Goal: Check status: Check status

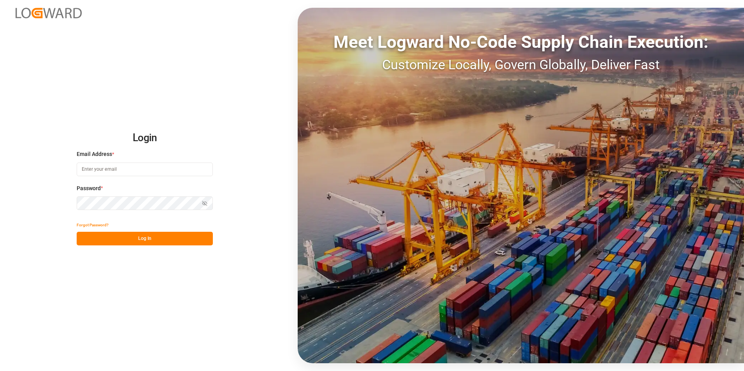
type input "[PERSON_NAME][EMAIL_ADDRESS][PERSON_NAME][DOMAIN_NAME]"
click at [173, 239] on button "Log In" at bounding box center [145, 239] width 136 height 14
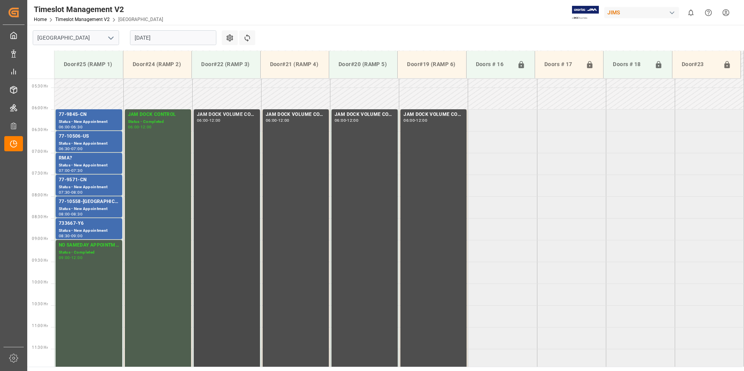
scroll to position [257, 0]
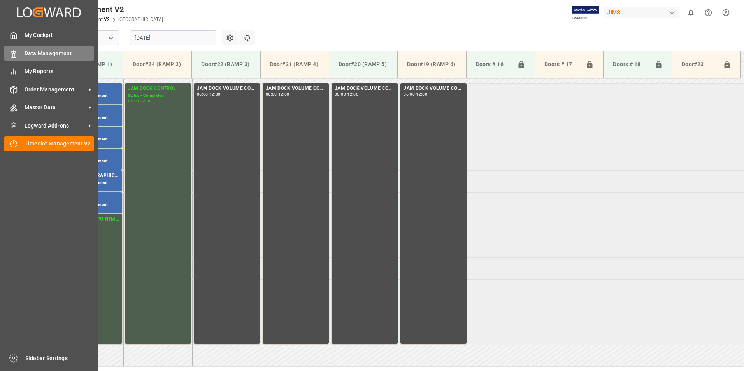
click at [25, 56] on span "Data Management" at bounding box center [60, 53] width 70 height 8
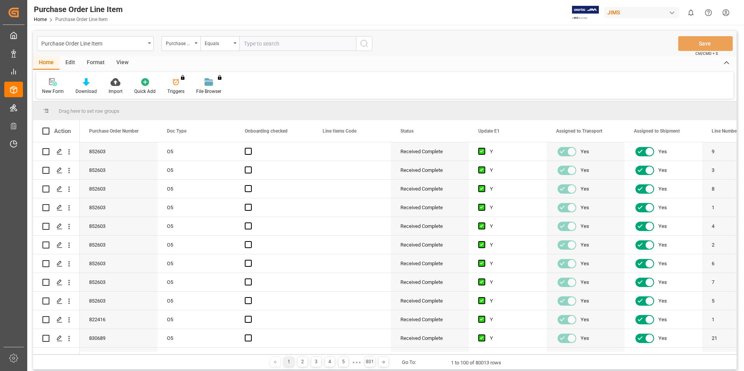
click at [282, 42] on input "text" at bounding box center [297, 43] width 117 height 15
type input "77-10185-CN"
click at [362, 47] on icon "search button" at bounding box center [364, 43] width 9 height 9
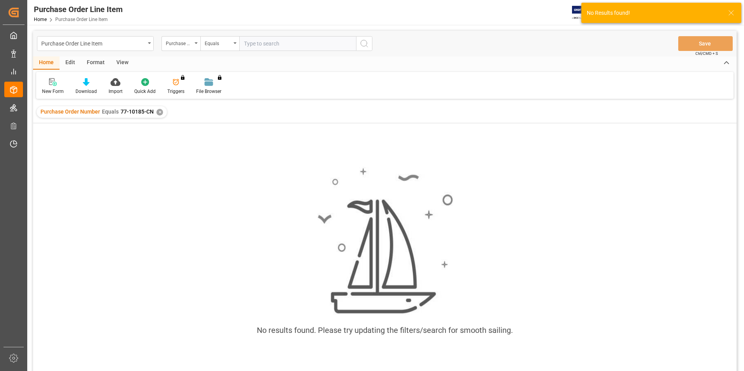
click at [158, 113] on div "✕" at bounding box center [159, 112] width 7 height 7
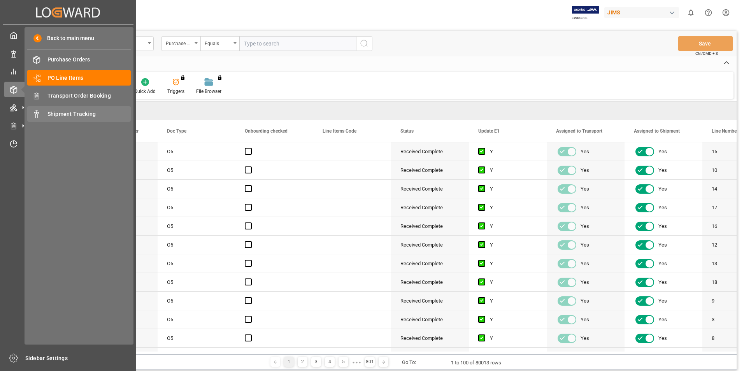
click at [74, 116] on span "Shipment Tracking" at bounding box center [89, 114] width 84 height 8
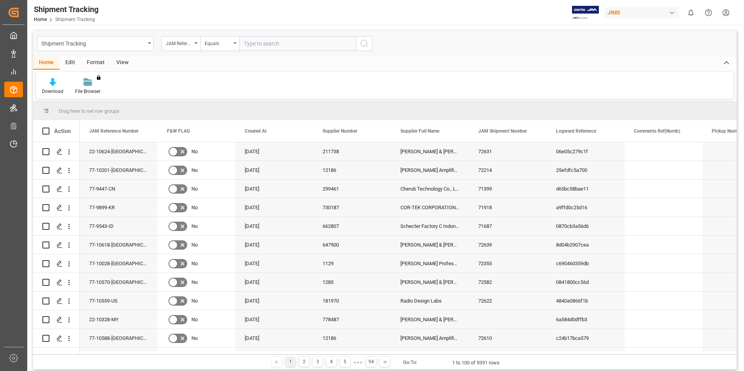
click at [268, 43] on input "text" at bounding box center [297, 43] width 117 height 15
paste input "77-10185-CN"
type input "77-10185-CN"
click at [368, 46] on icon "search button" at bounding box center [364, 43] width 9 height 9
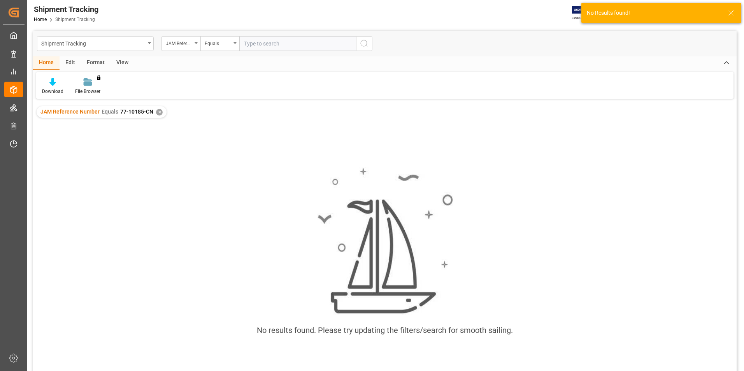
click at [158, 113] on div "✕" at bounding box center [159, 112] width 7 height 7
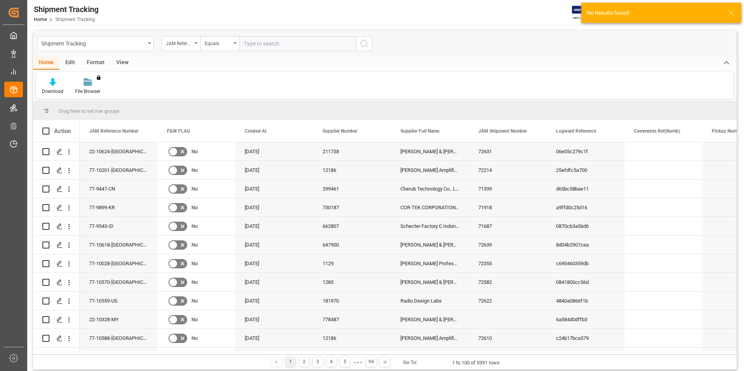
click at [281, 41] on input "text" at bounding box center [297, 43] width 117 height 15
paste input "77-10185-CN"
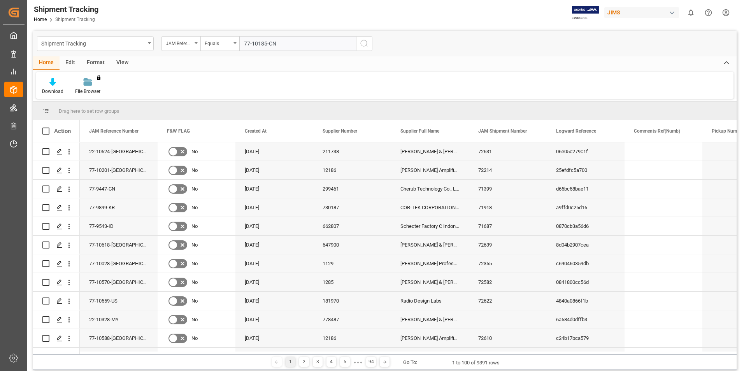
type input "77-10185-CN"
click at [367, 46] on line "search button" at bounding box center [367, 47] width 2 height 2
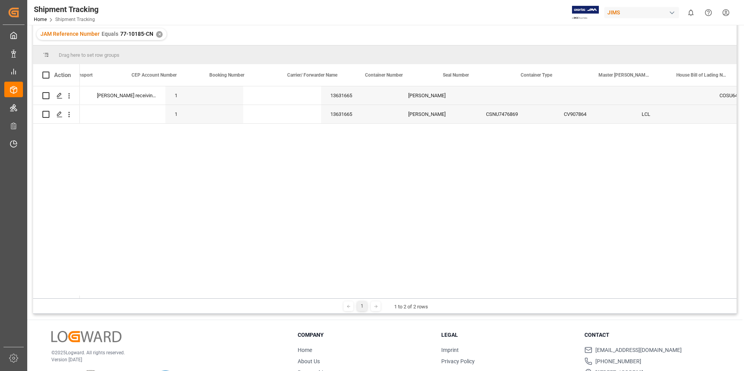
scroll to position [0, 1209]
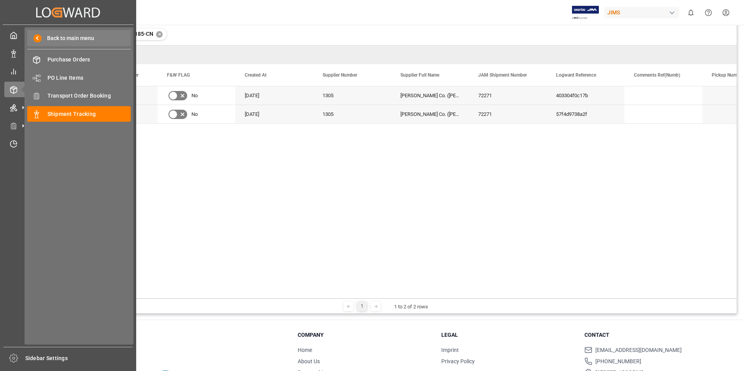
click at [56, 39] on span "Back to main menu" at bounding box center [68, 38] width 53 height 8
click at [87, 63] on span "Purchase Orders" at bounding box center [89, 60] width 84 height 8
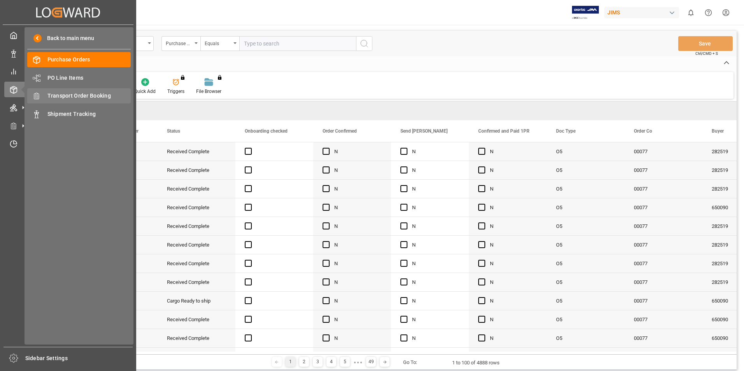
click at [62, 96] on span "Transport Order Booking" at bounding box center [89, 96] width 84 height 8
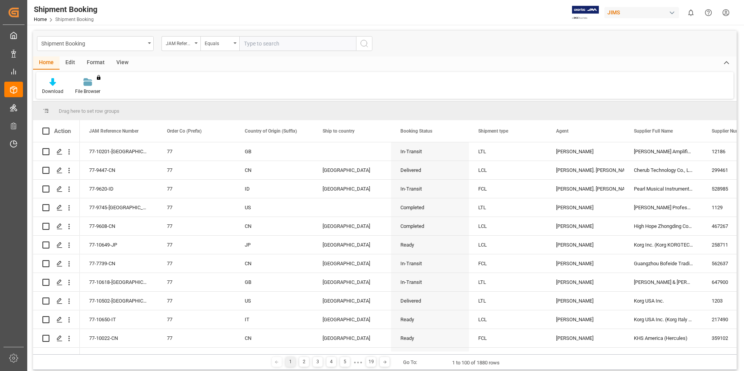
click at [256, 40] on input "text" at bounding box center [297, 43] width 117 height 15
paste input "77-10185-CN"
type input "77-10185-CN"
click at [365, 47] on icon "search button" at bounding box center [364, 43] width 9 height 9
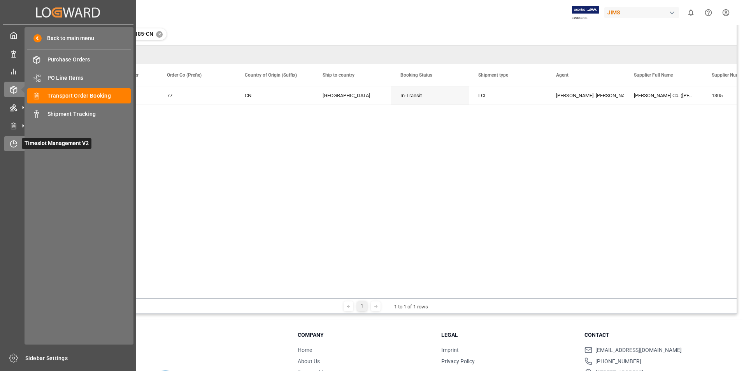
click at [11, 147] on icon at bounding box center [14, 144] width 6 height 6
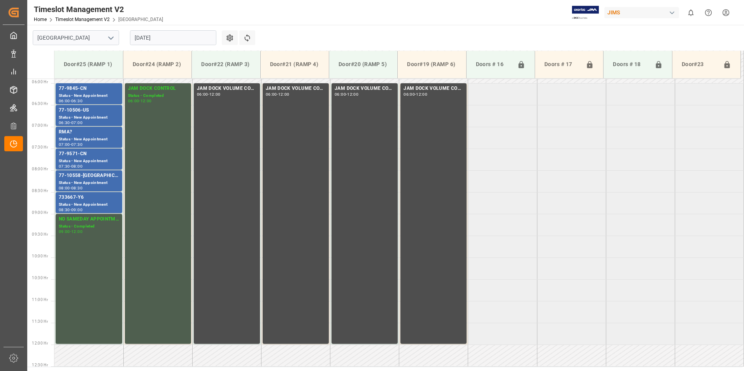
click at [165, 38] on input "[DATE]" at bounding box center [173, 37] width 86 height 15
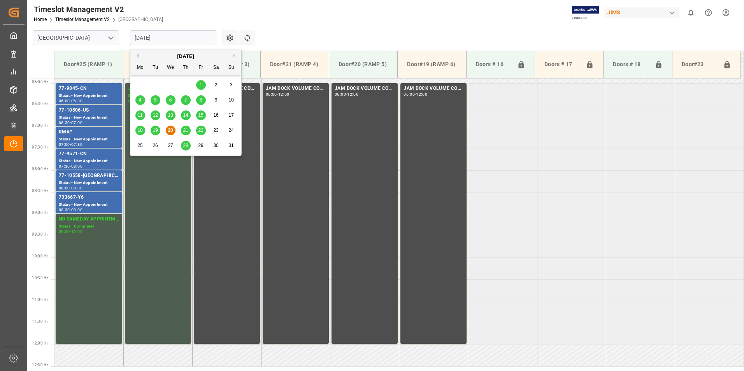
click at [234, 55] on button "Next Month" at bounding box center [235, 55] width 5 height 5
click at [169, 101] on span "10" at bounding box center [170, 99] width 5 height 5
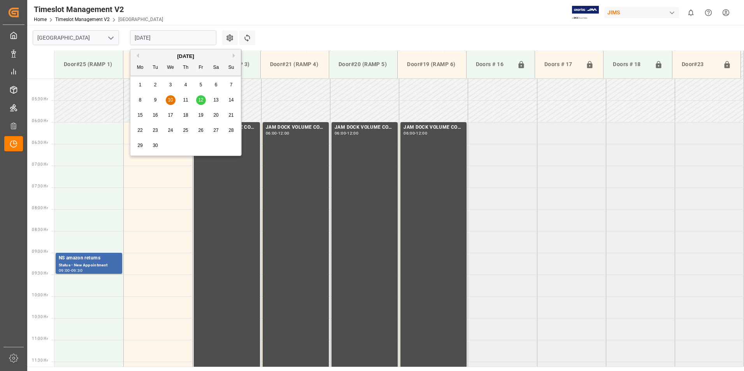
click at [168, 34] on input "[DATE]" at bounding box center [173, 37] width 86 height 15
click at [201, 102] on span "12" at bounding box center [200, 99] width 5 height 5
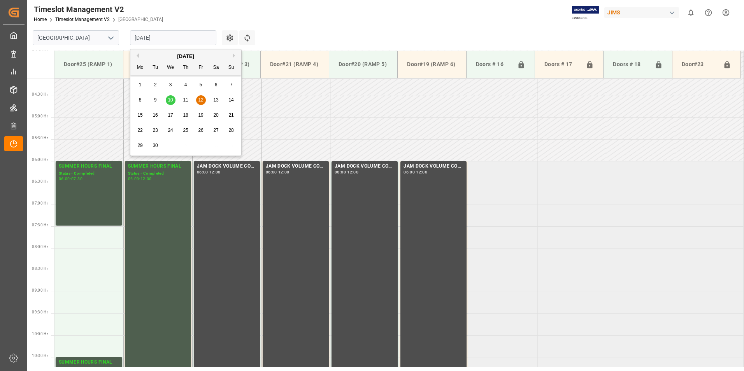
click at [156, 39] on input "[DATE]" at bounding box center [173, 37] width 86 height 15
click at [138, 55] on button "Previous Month" at bounding box center [136, 55] width 5 height 5
click at [169, 131] on span "20" at bounding box center [170, 130] width 5 height 5
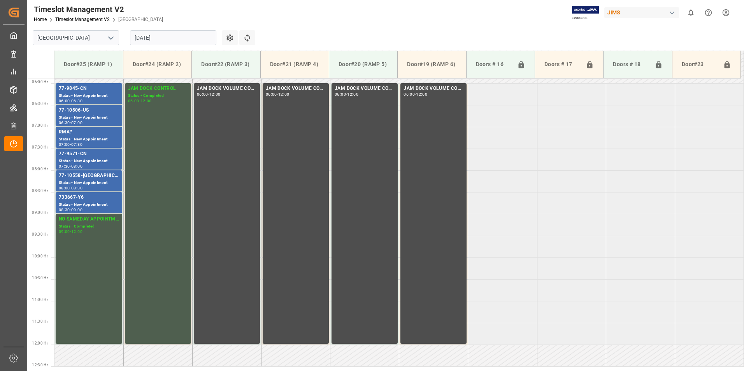
click at [168, 38] on input "[DATE]" at bounding box center [173, 37] width 86 height 15
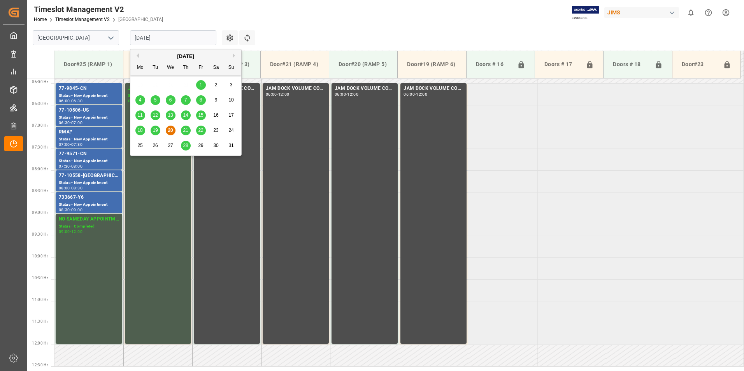
click at [183, 130] on span "21" at bounding box center [185, 130] width 5 height 5
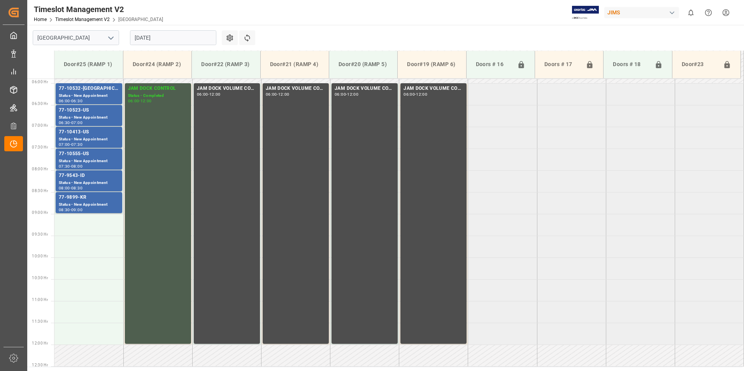
click at [160, 37] on input "[DATE]" at bounding box center [173, 37] width 86 height 15
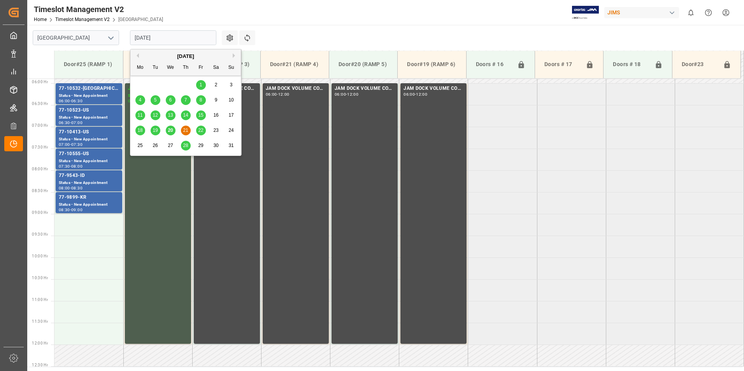
click at [199, 133] on span "22" at bounding box center [200, 130] width 5 height 5
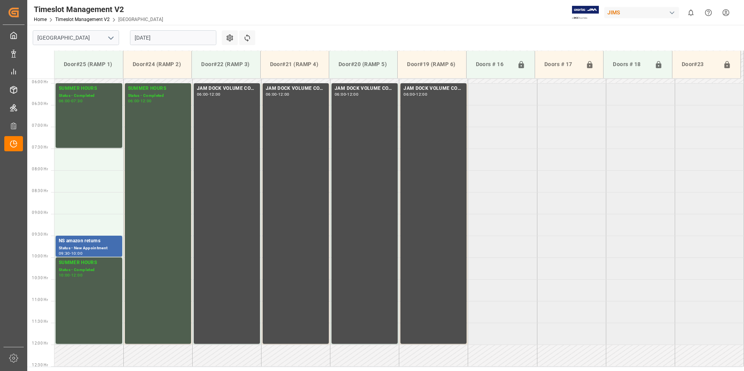
click at [165, 40] on input "[DATE]" at bounding box center [173, 37] width 86 height 15
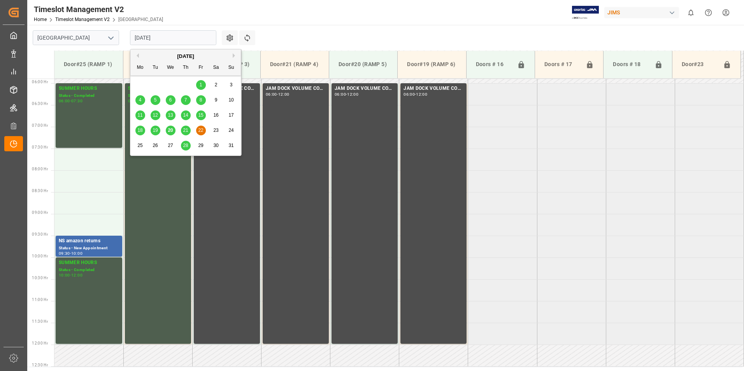
click at [184, 144] on span "28" at bounding box center [185, 145] width 5 height 5
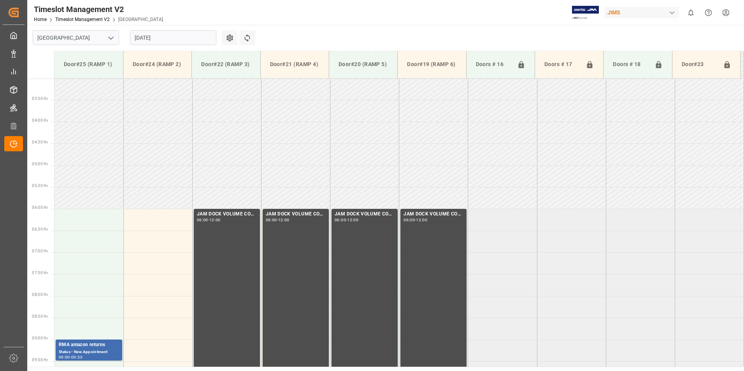
scroll to position [257, 0]
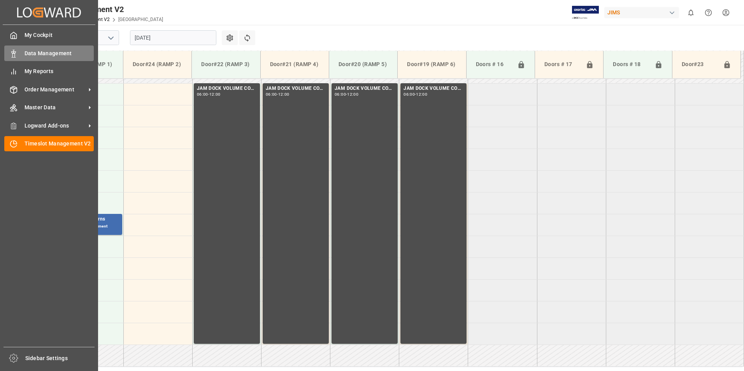
click at [33, 53] on span "Data Management" at bounding box center [60, 53] width 70 height 8
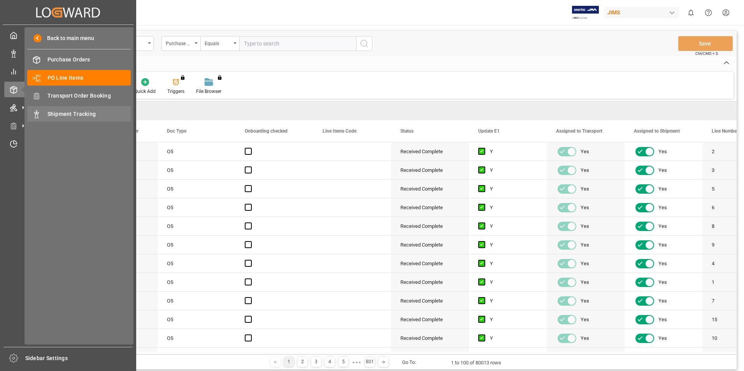
click at [78, 120] on div "Shipment Tracking Shipment Tracking" at bounding box center [78, 113] width 103 height 15
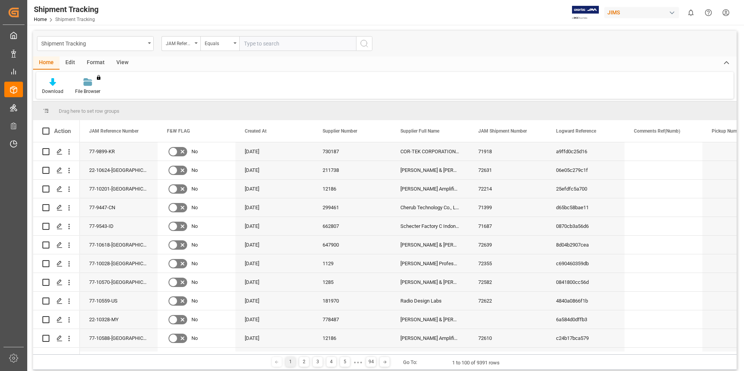
click at [258, 45] on input "text" at bounding box center [297, 43] width 117 height 15
paste input "77-10185-CN"
type input "77-10185-CN"
click at [368, 42] on icon "search button" at bounding box center [364, 43] width 9 height 9
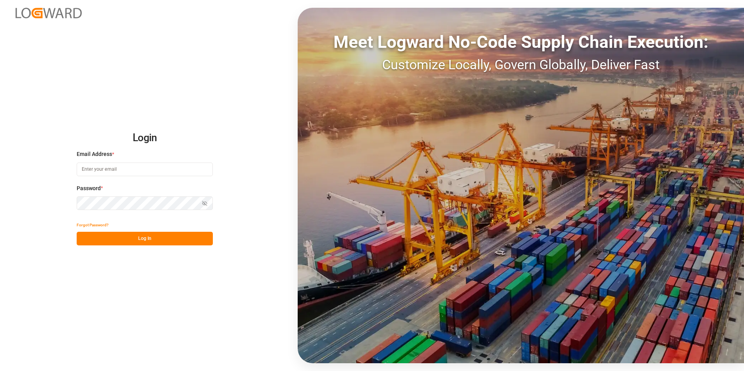
type input "[PERSON_NAME][EMAIL_ADDRESS][PERSON_NAME][DOMAIN_NAME]"
click at [139, 240] on button "Log In" at bounding box center [145, 239] width 136 height 14
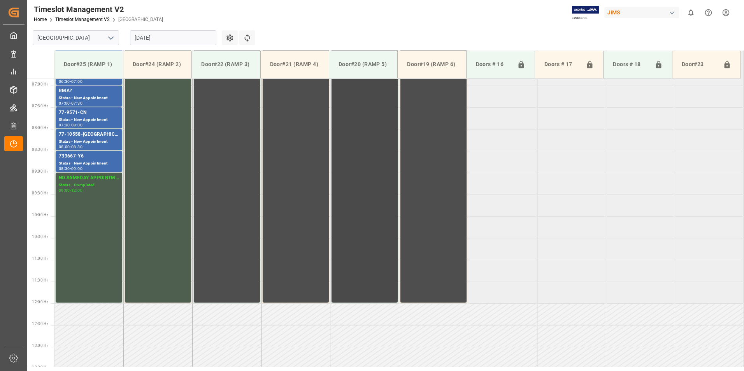
scroll to position [300, 0]
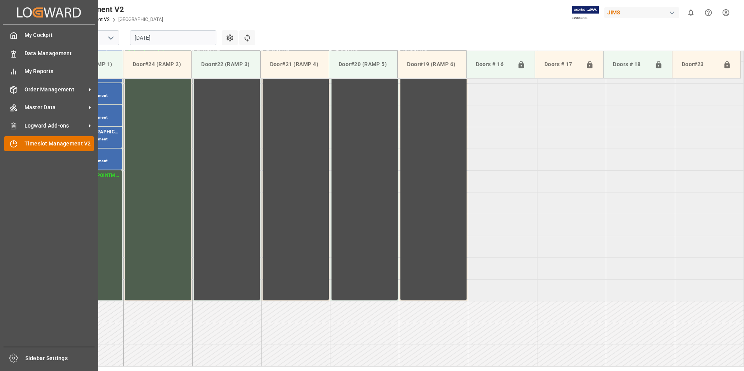
click at [46, 146] on span "Timeslot Management V2" at bounding box center [60, 144] width 70 height 8
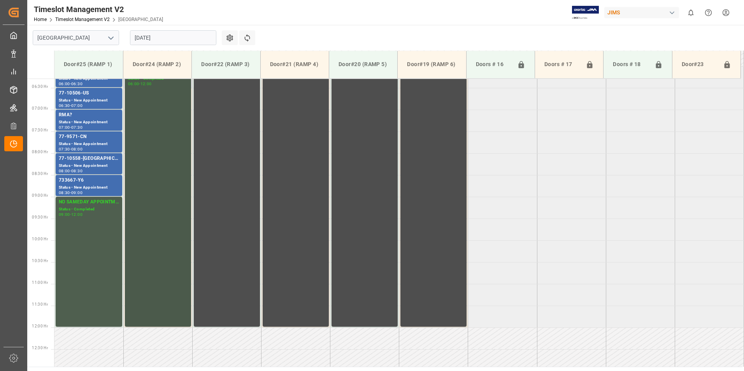
scroll to position [300, 0]
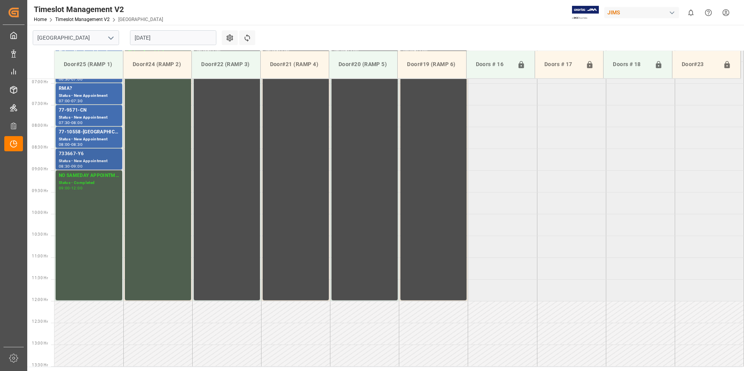
click at [85, 163] on div "Status - New Appointment" at bounding box center [89, 161] width 60 height 7
click at [86, 136] on div "Status - New Appointment" at bounding box center [89, 139] width 60 height 7
click at [88, 116] on div "Status - New Appointment" at bounding box center [89, 117] width 60 height 7
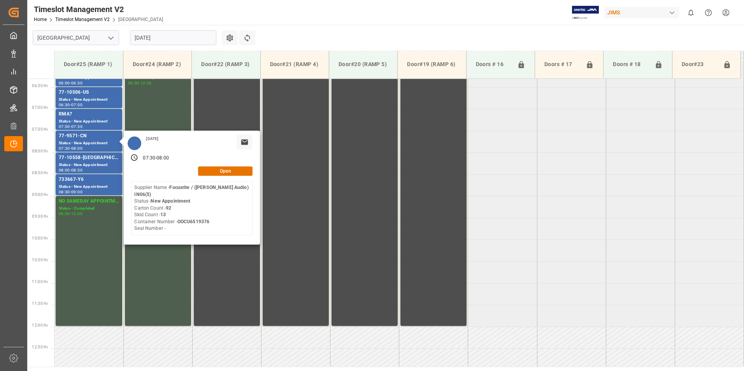
scroll to position [261, 0]
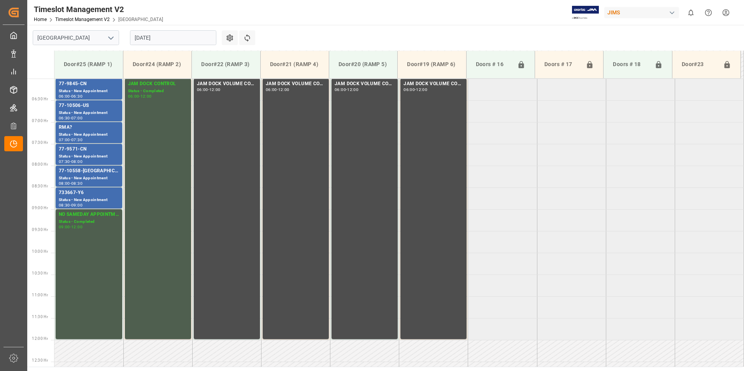
click at [79, 111] on div "Status - New Appointment" at bounding box center [89, 113] width 60 height 7
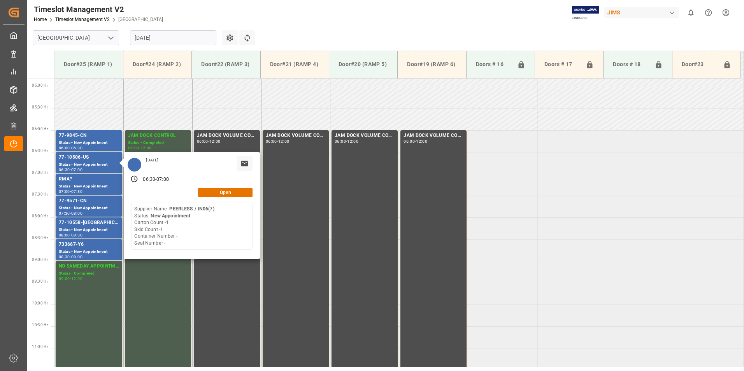
scroll to position [184, 0]
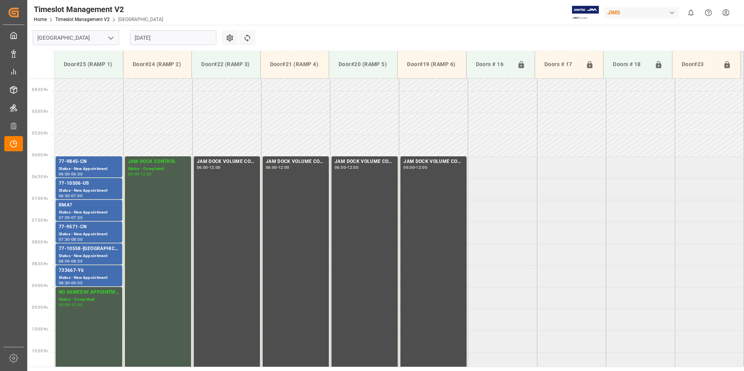
click at [78, 165] on div "77-9845-CN" at bounding box center [89, 162] width 60 height 8
click at [79, 190] on div "Status - New Appointment" at bounding box center [89, 191] width 60 height 7
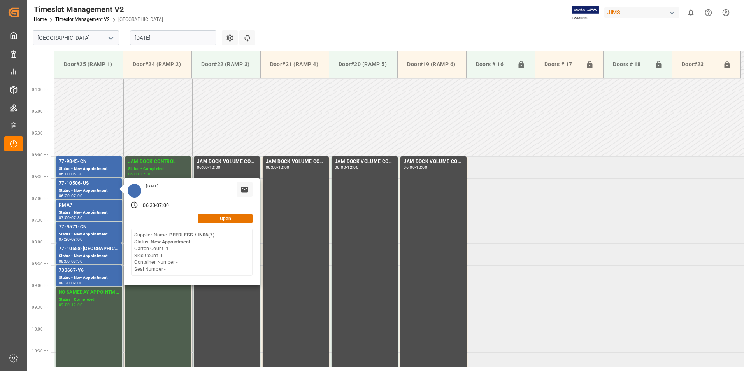
click at [147, 34] on input "[DATE]" at bounding box center [173, 37] width 86 height 15
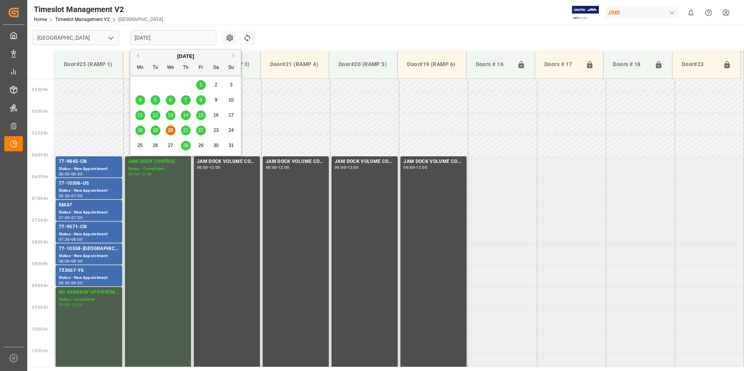
click at [188, 132] on div "21" at bounding box center [186, 130] width 10 height 9
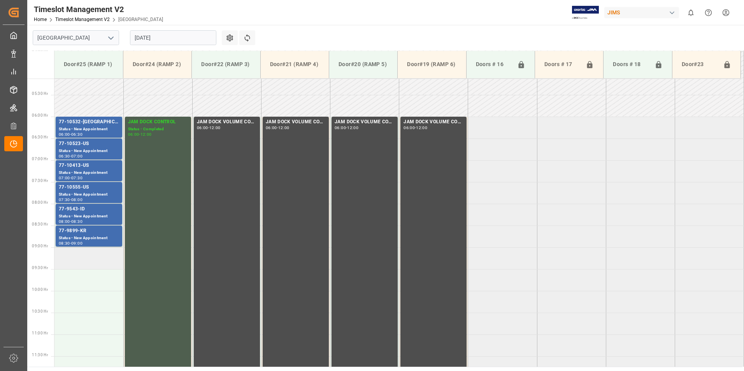
scroll to position [223, 0]
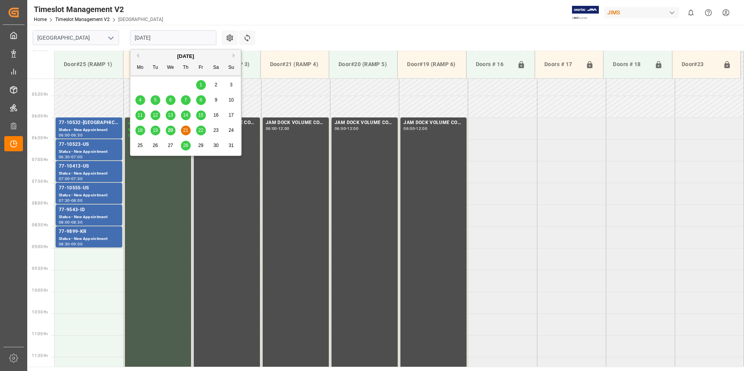
click at [163, 37] on input "[DATE]" at bounding box center [173, 37] width 86 height 15
click at [201, 130] on span "22" at bounding box center [200, 130] width 5 height 5
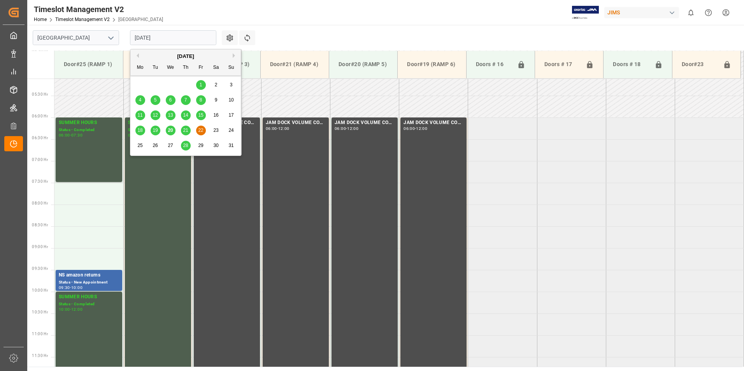
click at [172, 37] on input "[DATE]" at bounding box center [173, 37] width 86 height 15
click at [153, 130] on span "19" at bounding box center [155, 130] width 5 height 5
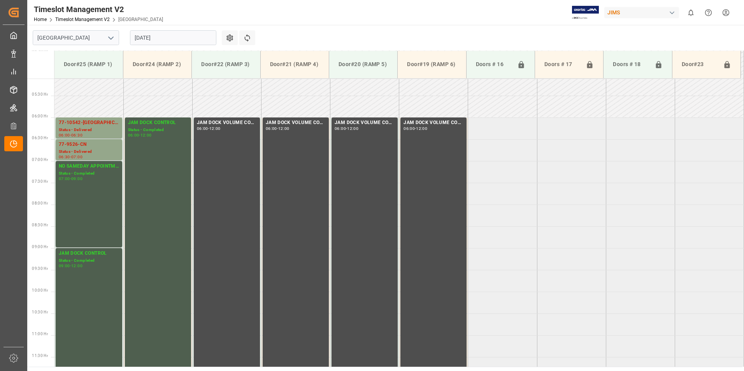
click at [162, 37] on input "[DATE]" at bounding box center [173, 37] width 86 height 15
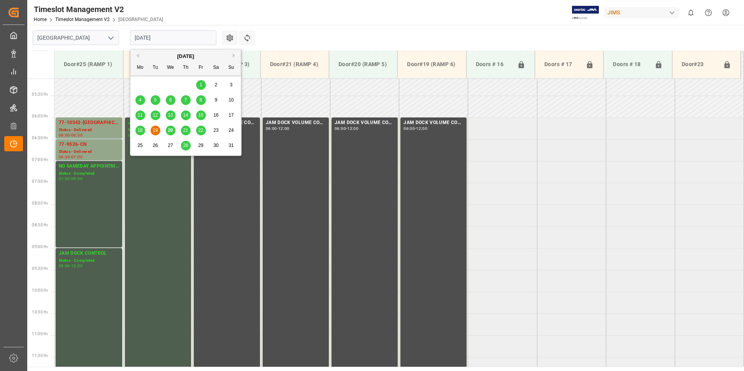
click at [169, 132] on span "20" at bounding box center [170, 130] width 5 height 5
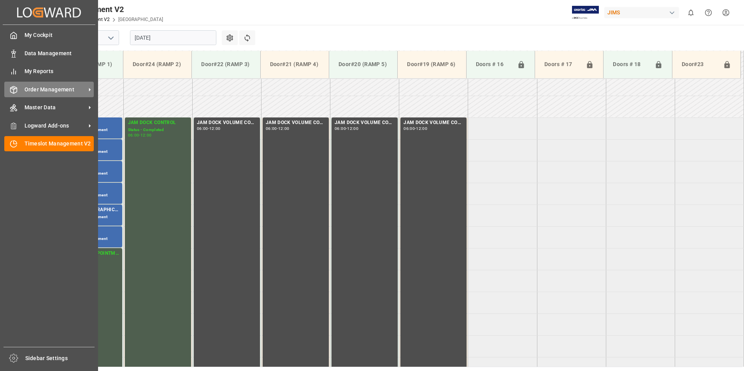
click at [32, 92] on span "Order Management" at bounding box center [55, 90] width 61 height 8
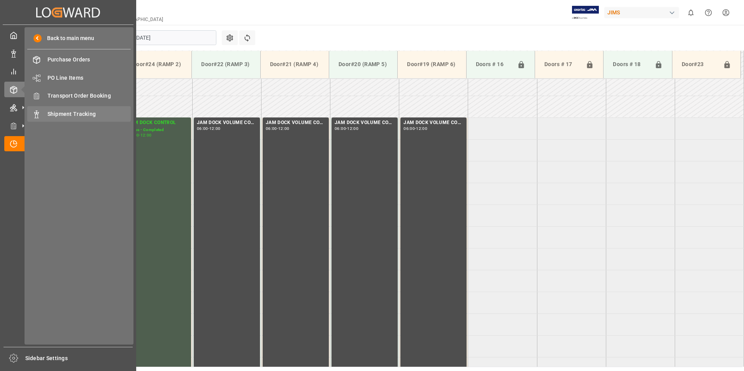
click at [71, 113] on span "Shipment Tracking" at bounding box center [89, 114] width 84 height 8
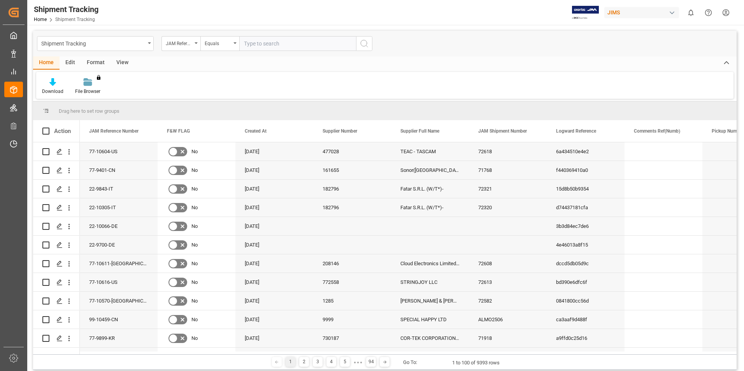
click at [250, 44] on input "text" at bounding box center [297, 43] width 117 height 15
type input "77-10082-JP"
click at [366, 44] on icon "search button" at bounding box center [364, 43] width 9 height 9
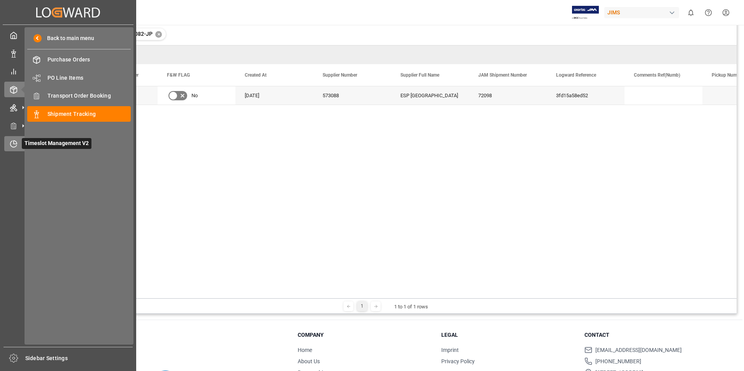
click at [11, 144] on icon at bounding box center [14, 144] width 6 height 6
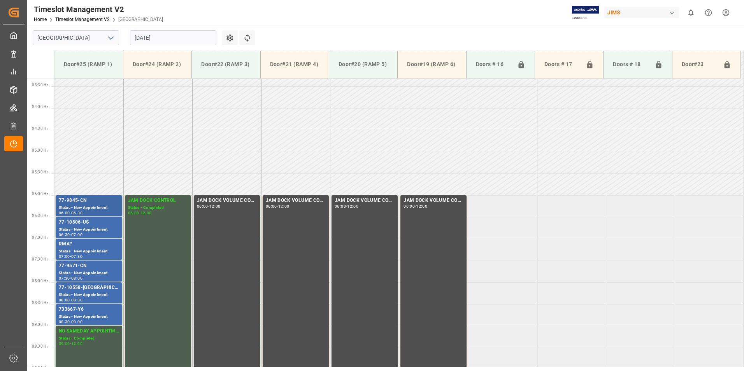
click at [82, 200] on div "77-9845-CN" at bounding box center [89, 201] width 60 height 8
click at [91, 228] on div "Status - New Appointment" at bounding box center [89, 229] width 60 height 7
click at [82, 274] on div "Status - New Appointment" at bounding box center [89, 273] width 60 height 7
click at [81, 311] on div "733667-Y6" at bounding box center [89, 310] width 60 height 8
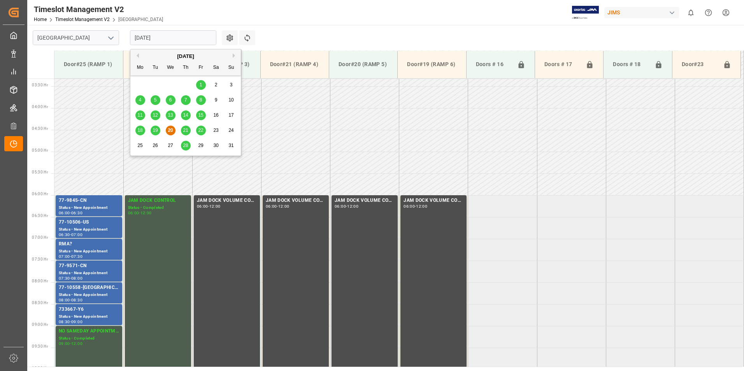
click at [166, 35] on input "[DATE]" at bounding box center [173, 37] width 86 height 15
click at [186, 147] on span "28" at bounding box center [185, 145] width 5 height 5
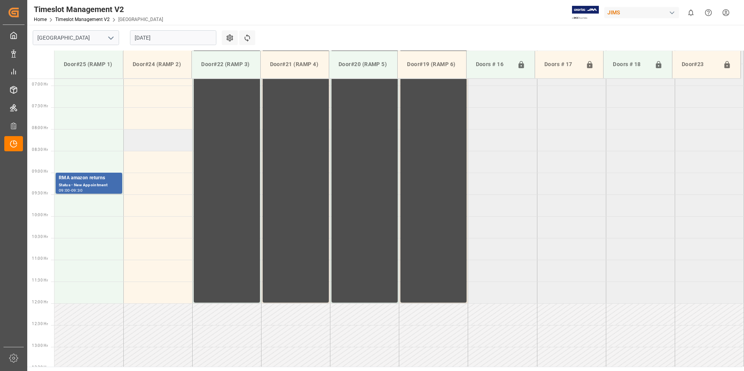
scroll to position [300, 0]
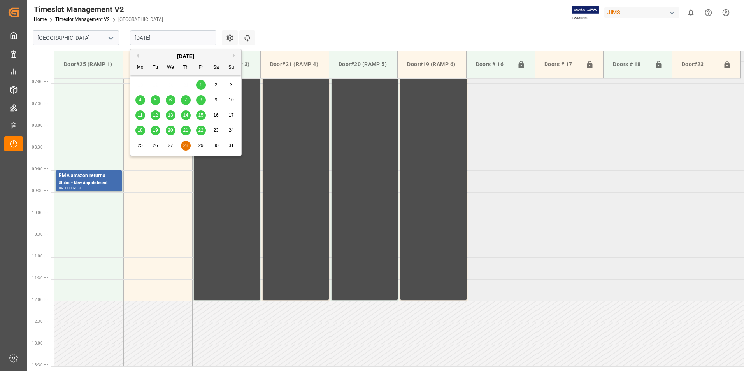
click at [169, 35] on input "[DATE]" at bounding box center [173, 37] width 86 height 15
click at [202, 129] on span "22" at bounding box center [200, 130] width 5 height 5
